Goal: Task Accomplishment & Management: Manage account settings

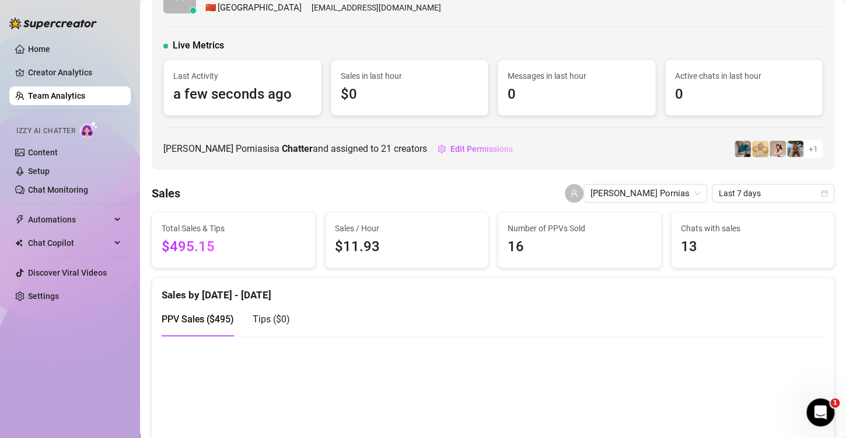
scroll to position [58, 0]
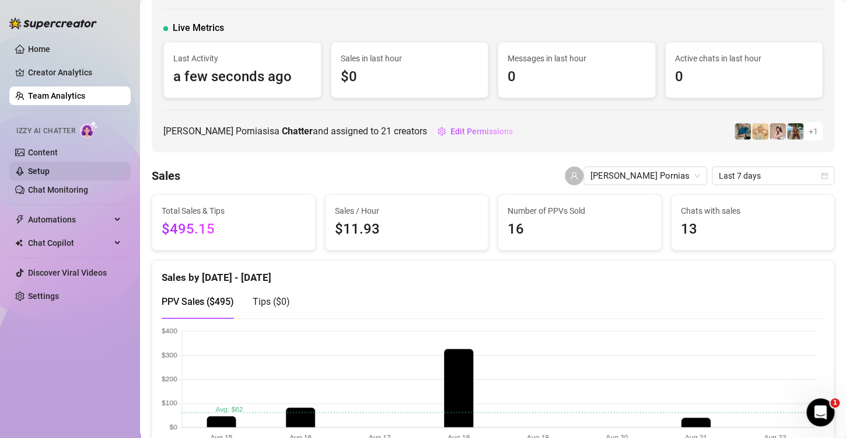
click at [50, 166] on link "Setup" at bounding box center [39, 170] width 22 height 9
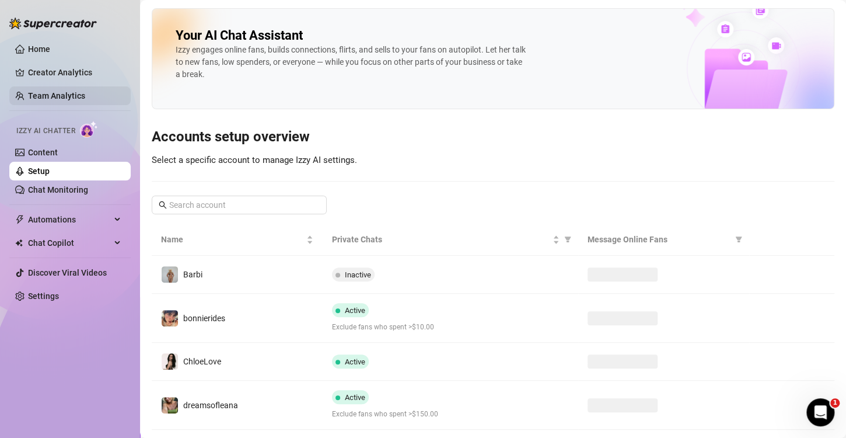
click at [82, 98] on link "Team Analytics" at bounding box center [56, 95] width 57 height 9
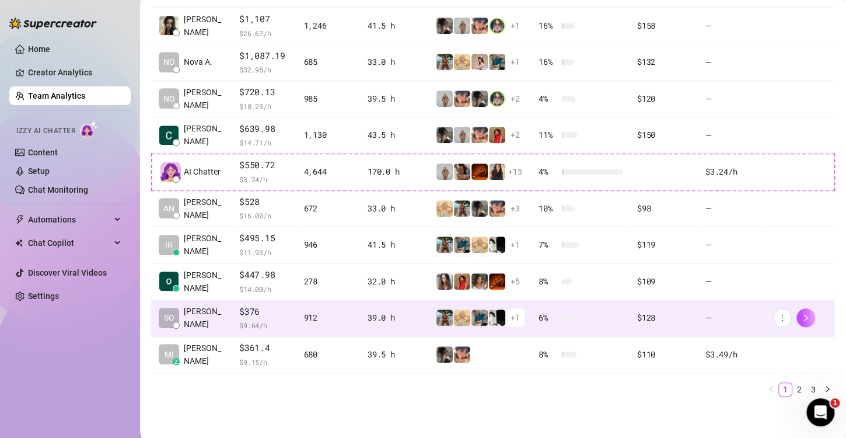
scroll to position [307, 0]
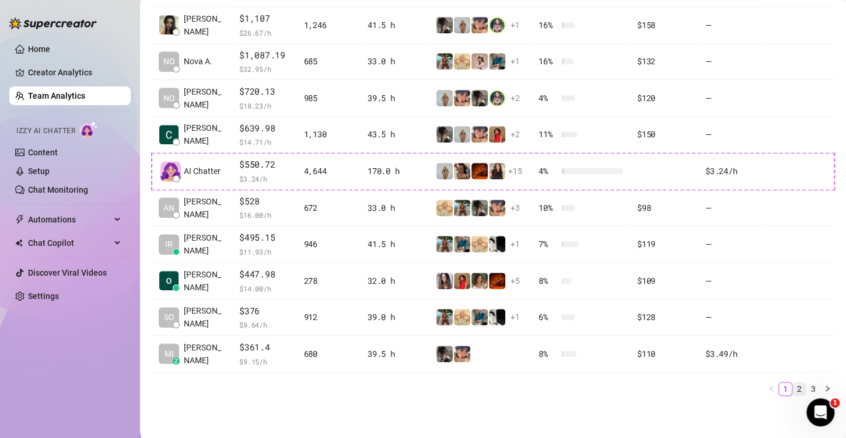
click at [793, 388] on link "2" at bounding box center [799, 388] width 13 height 13
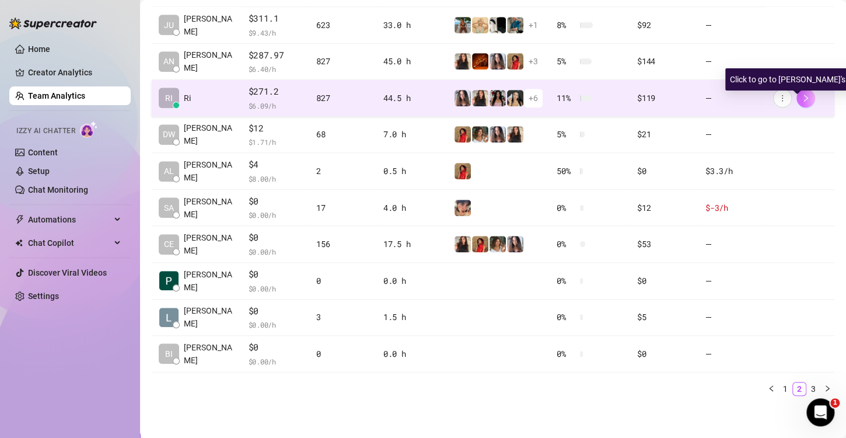
click at [802, 96] on icon "right" at bounding box center [806, 98] width 8 height 8
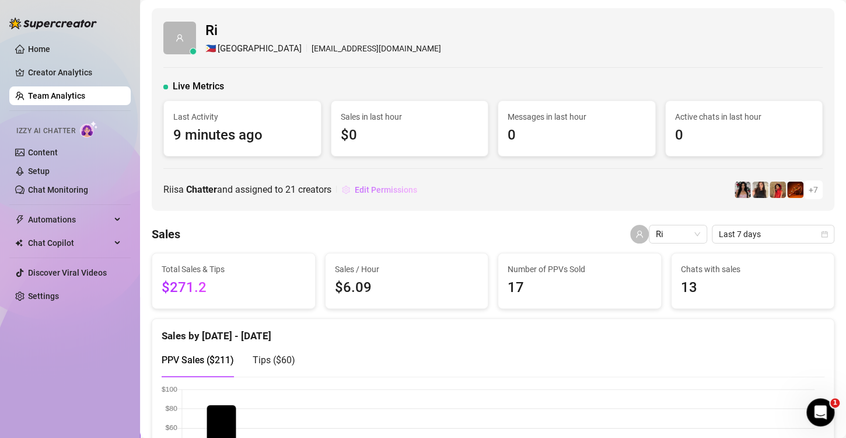
click at [390, 191] on span "Edit Permissions" at bounding box center [386, 189] width 62 height 9
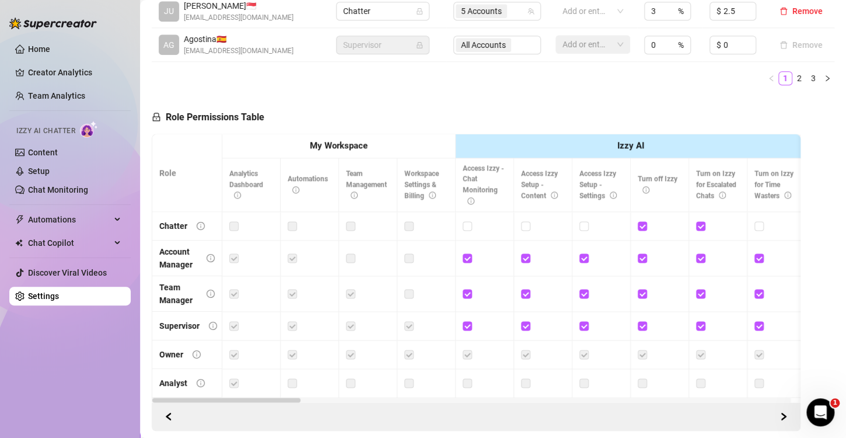
scroll to position [467, 0]
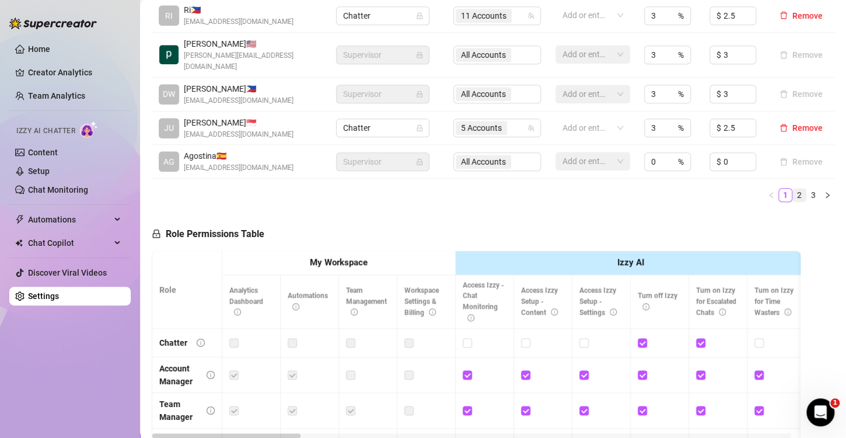
click at [793, 196] on link "2" at bounding box center [799, 195] width 13 height 13
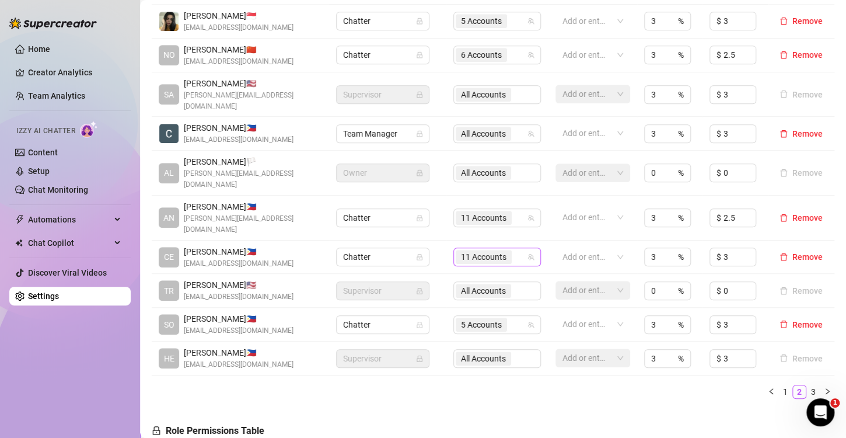
scroll to position [292, 0]
click at [807, 386] on link "3" at bounding box center [813, 392] width 13 height 13
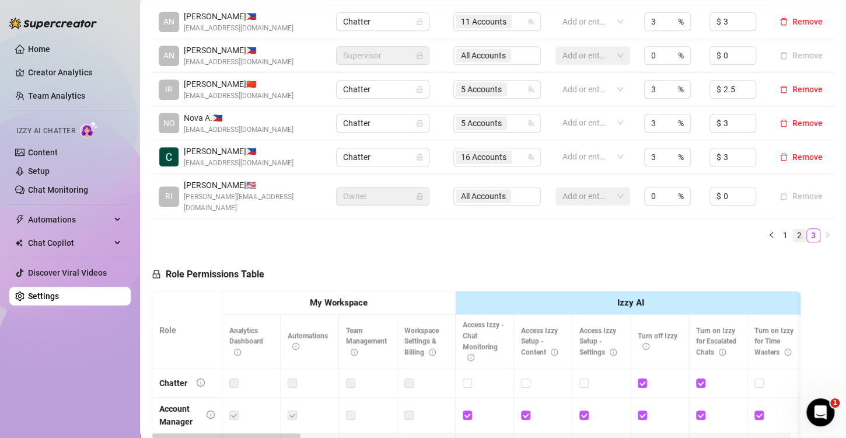
click at [793, 229] on link "2" at bounding box center [799, 235] width 13 height 13
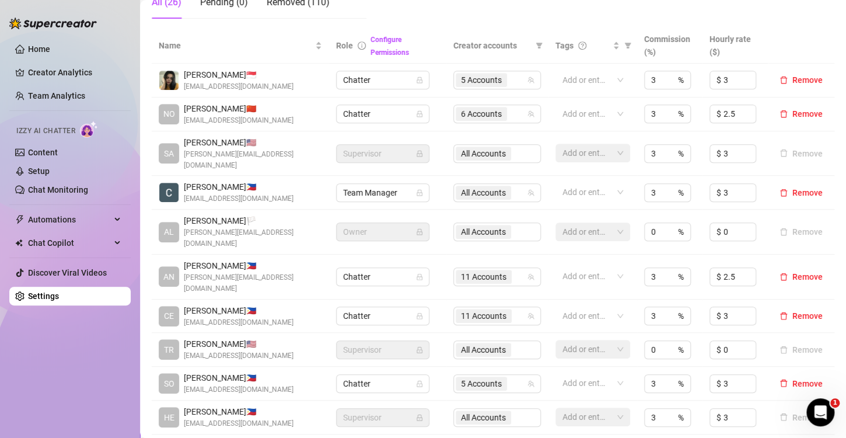
scroll to position [350, 0]
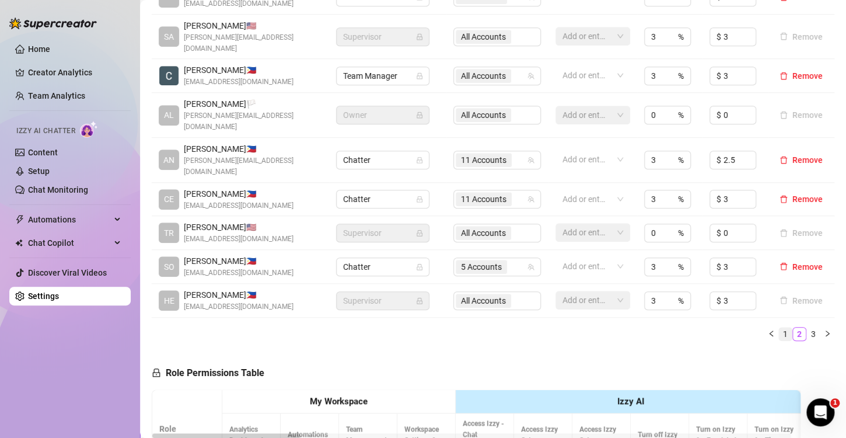
click at [779, 327] on link "1" at bounding box center [785, 333] width 13 height 13
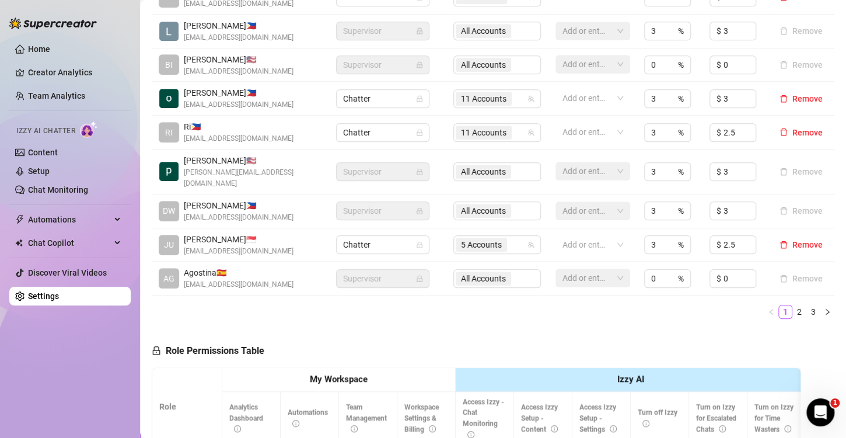
scroll to position [292, 0]
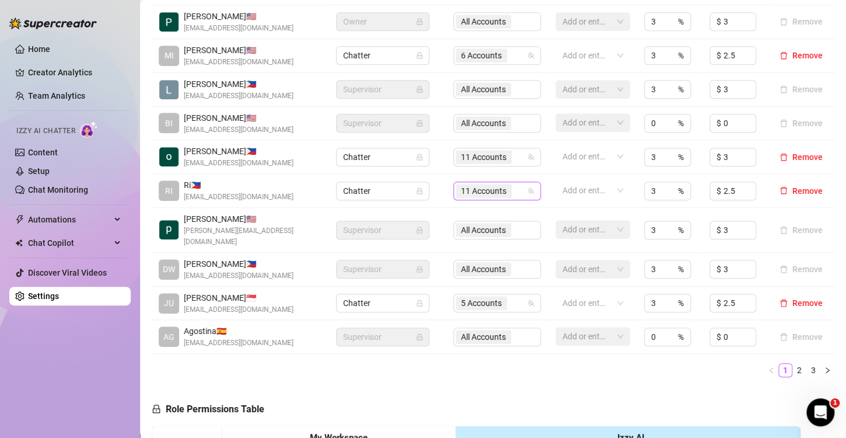
click at [514, 199] on div "11 Accounts" at bounding box center [491, 191] width 71 height 16
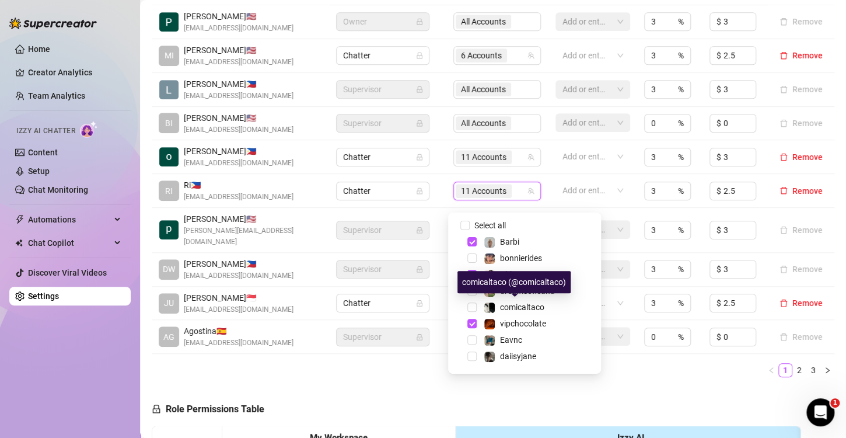
scroll to position [0, 0]
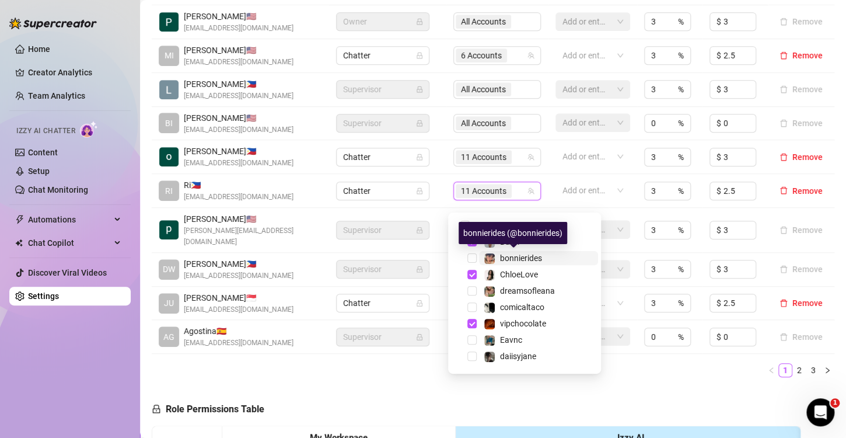
click at [532, 260] on span "bonnierides" at bounding box center [521, 257] width 42 height 9
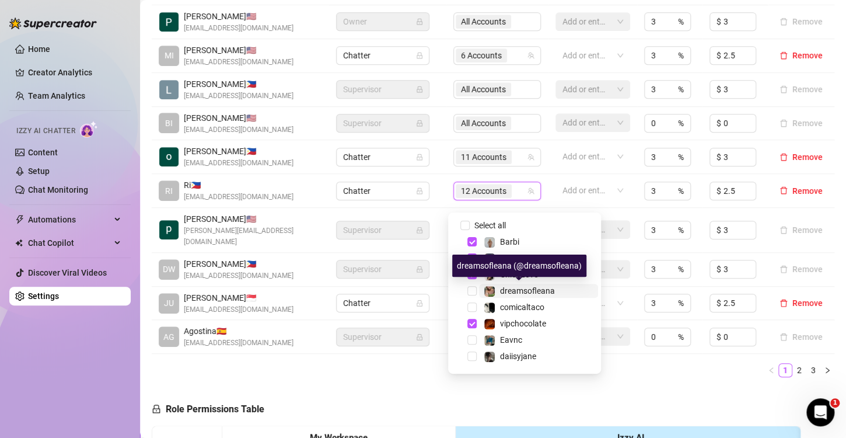
click at [526, 294] on span "dreamsofleana" at bounding box center [527, 290] width 55 height 9
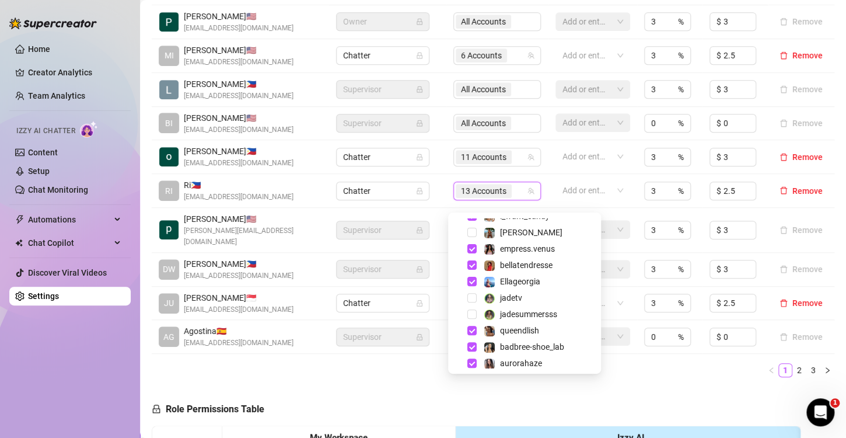
scroll to position [210, 0]
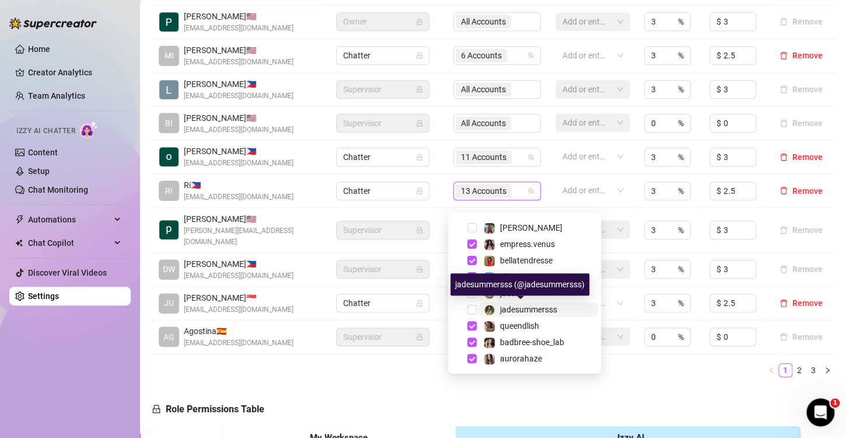
click at [505, 311] on span "jadesummersss" at bounding box center [528, 309] width 57 height 9
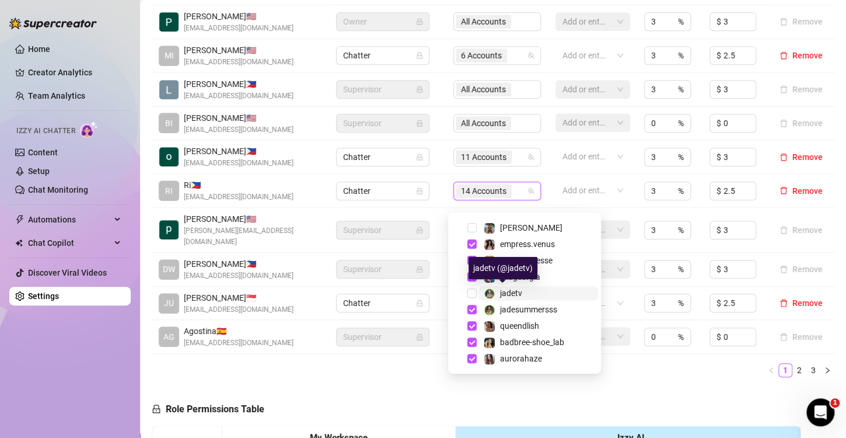
click at [510, 294] on span "jadetv" at bounding box center [511, 292] width 22 height 9
click at [642, 381] on div "Name Role Configure Permissions Creator accounts Tags Commission (%) Hourly rat…" at bounding box center [493, 178] width 683 height 417
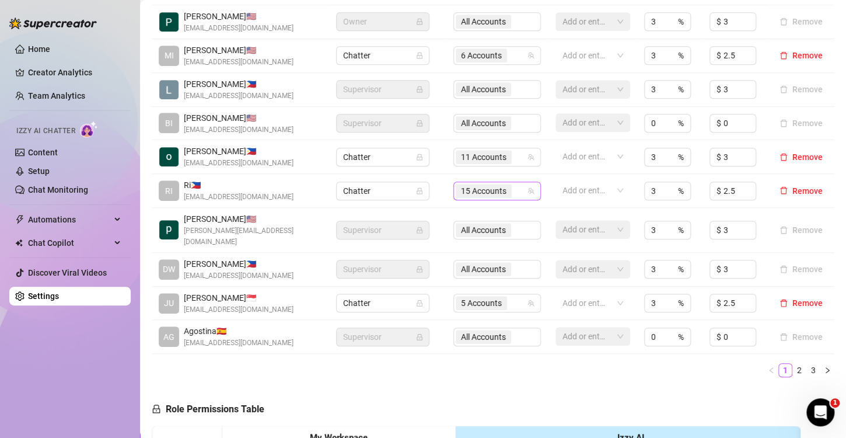
click at [516, 199] on div "15 Accounts" at bounding box center [491, 191] width 71 height 16
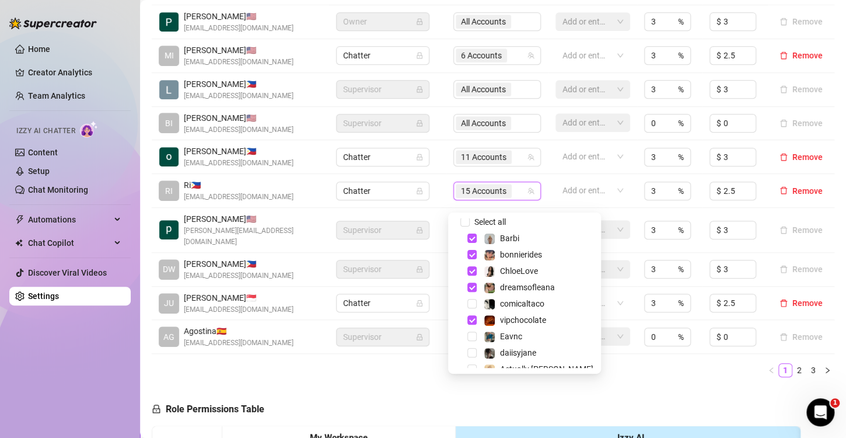
scroll to position [51, 0]
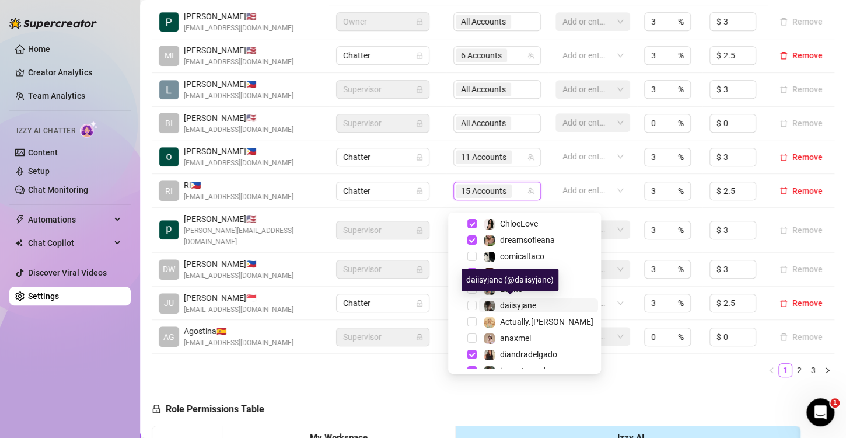
click at [531, 302] on span "daiisyjane" at bounding box center [518, 305] width 36 height 9
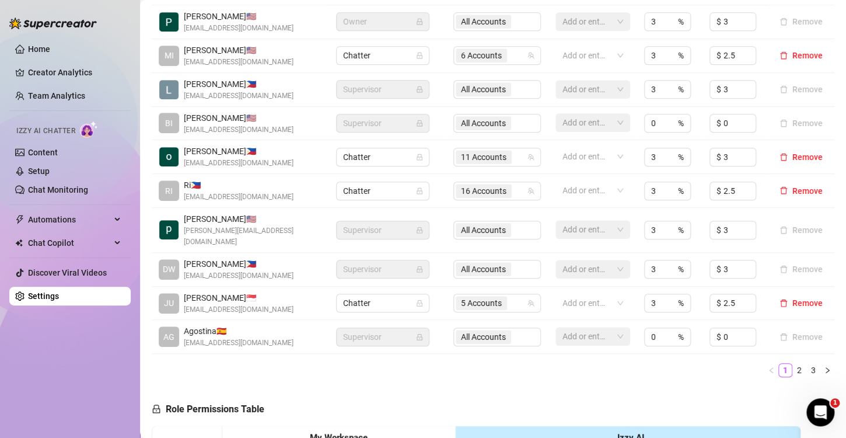
click at [76, 351] on div "Home Creator Analytics Team Analytics Izzy AI Chatter Content Setup Chat Monito…" at bounding box center [69, 213] width 121 height 427
